Goal: Task Accomplishment & Management: Complete application form

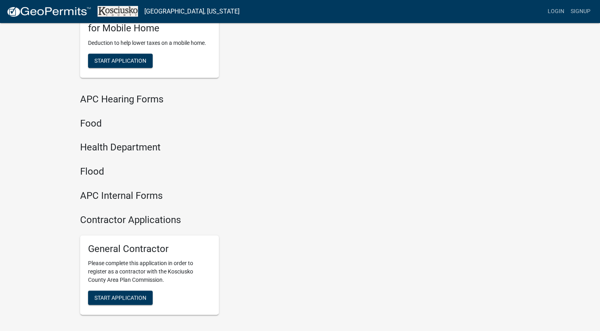
scroll to position [833, 0]
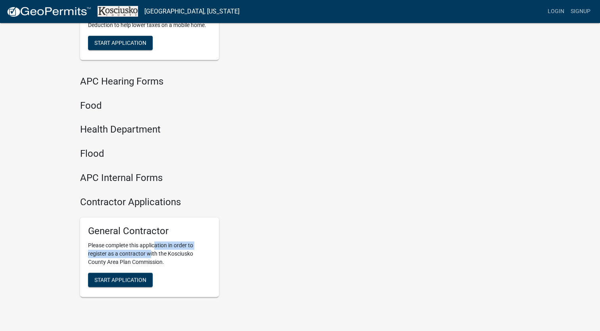
drag, startPoint x: 149, startPoint y: 250, endPoint x: 159, endPoint y: 249, distance: 9.9
click at [158, 249] on p "Please complete this application in order to register as a contractor with the …" at bounding box center [149, 253] width 123 height 25
click at [285, 257] on div "General Contractor Please complete this application in order to register as a c…" at bounding box center [224, 257] width 301 height 92
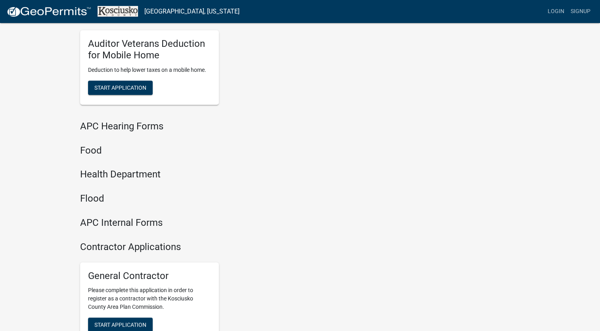
scroll to position [788, 0]
click at [163, 245] on h4 "Contractor Applications" at bounding box center [225, 248] width 290 height 12
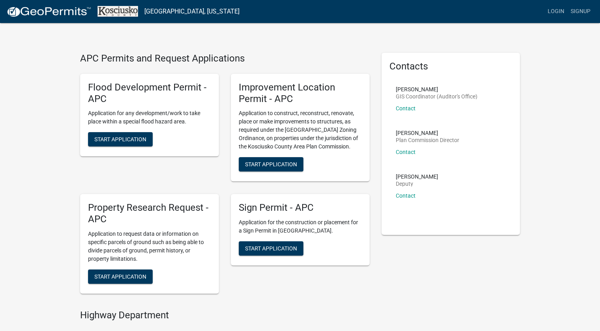
scroll to position [0, 0]
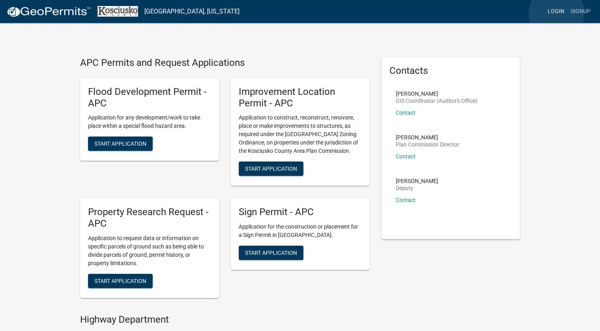
click at [556, 13] on link "Login" at bounding box center [556, 11] width 23 height 15
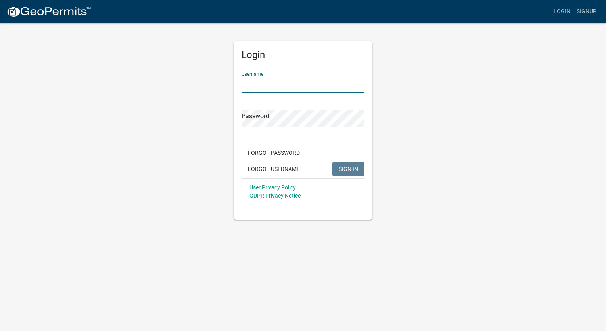
click at [280, 88] on input "Username" at bounding box center [303, 85] width 123 height 16
click at [576, 6] on link "Signup" at bounding box center [586, 11] width 26 height 15
